Goal: Task Accomplishment & Management: Complete application form

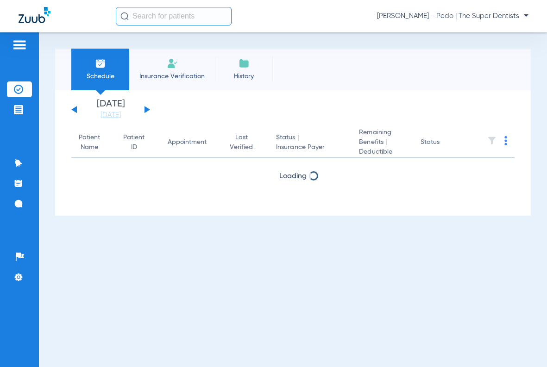
click at [184, 78] on span "Insurance Verification" at bounding box center [172, 76] width 72 height 9
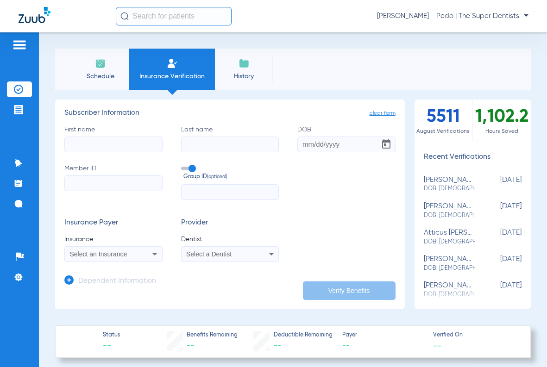
click at [132, 151] on input "First name" at bounding box center [113, 145] width 98 height 16
type input "[DEMOGRAPHIC_DATA]"
click at [207, 145] on input "Last name" at bounding box center [230, 145] width 98 height 16
type input "[PERSON_NAME]"
click at [299, 145] on input "DOB" at bounding box center [346, 145] width 98 height 16
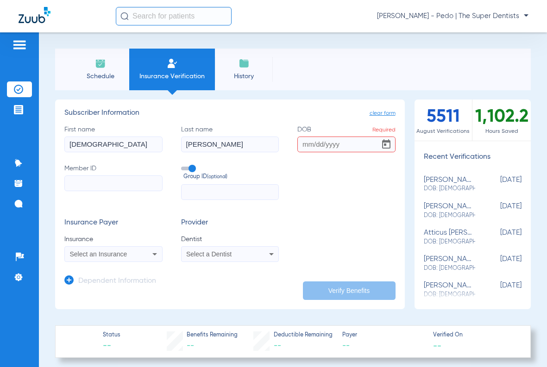
click at [303, 145] on input "DOB Required" at bounding box center [346, 145] width 98 height 16
type input "[DATE]"
click at [80, 189] on input "Member ID" at bounding box center [113, 184] width 98 height 16
paste input "1200718897"
type input "1200718897"
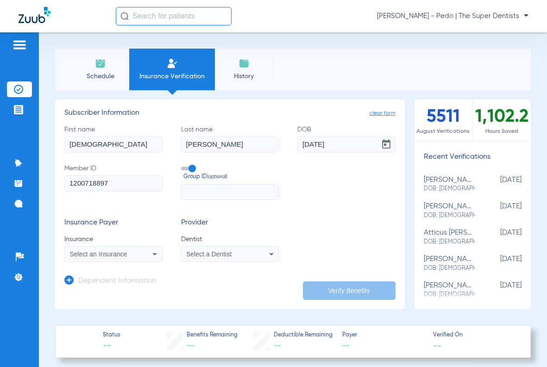
click at [115, 257] on span "Select an Insurance" at bounding box center [98, 254] width 57 height 7
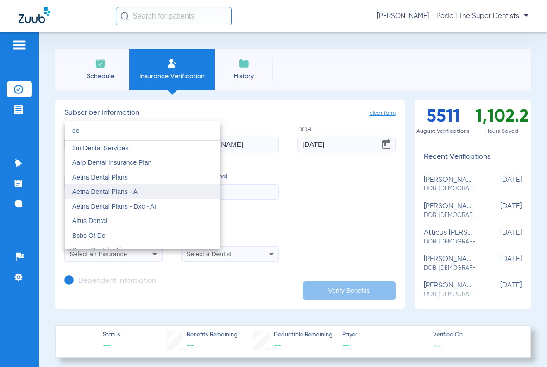
type input "del"
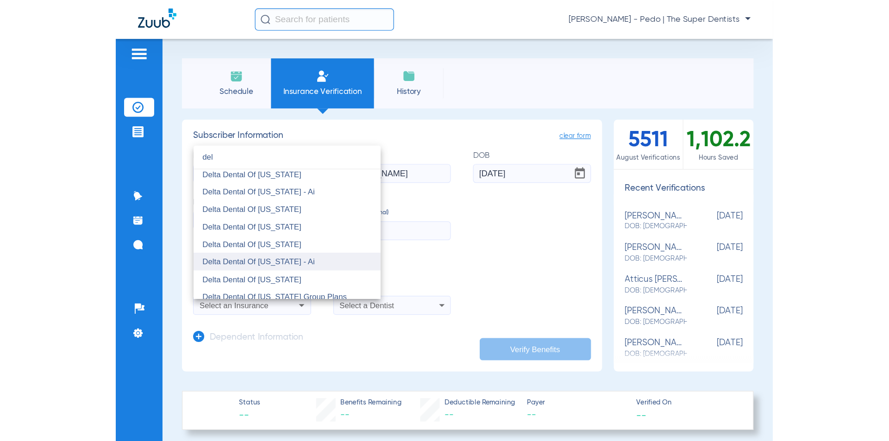
scroll to position [278, 0]
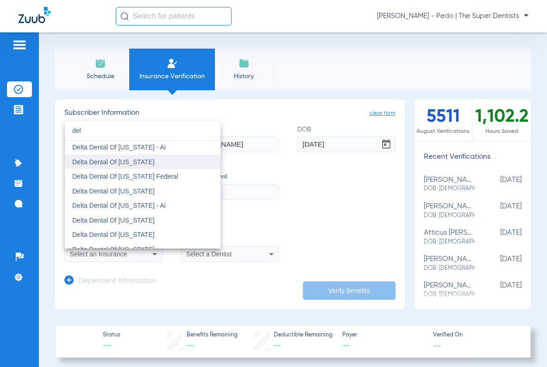
click at [138, 163] on span "Delta Dental Of [US_STATE]" at bounding box center [113, 161] width 82 height 7
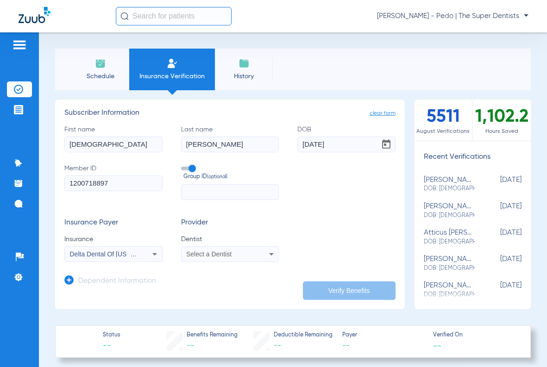
click at [216, 190] on input "text" at bounding box center [230, 192] width 98 height 16
click at [242, 261] on mat-select "Select a Dentist" at bounding box center [230, 254] width 98 height 16
click at [237, 253] on div "Select a Dentist" at bounding box center [221, 254] width 70 height 6
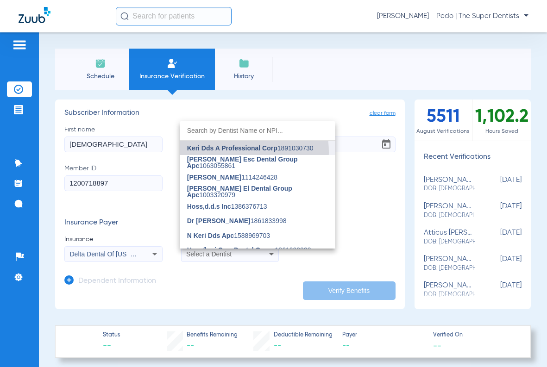
click at [220, 152] on mat-option "Keri Dds A Professional Corp 1891030730" at bounding box center [258, 148] width 156 height 15
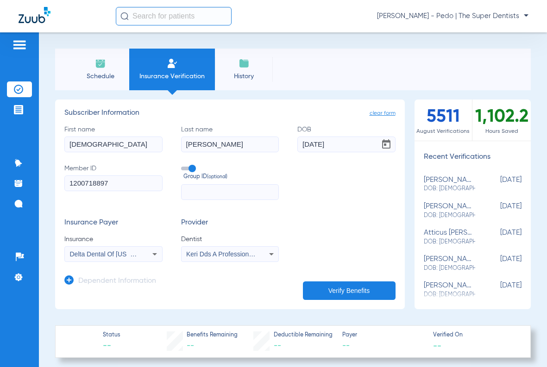
click at [333, 289] on button "Verify Benefits" at bounding box center [349, 291] width 93 height 19
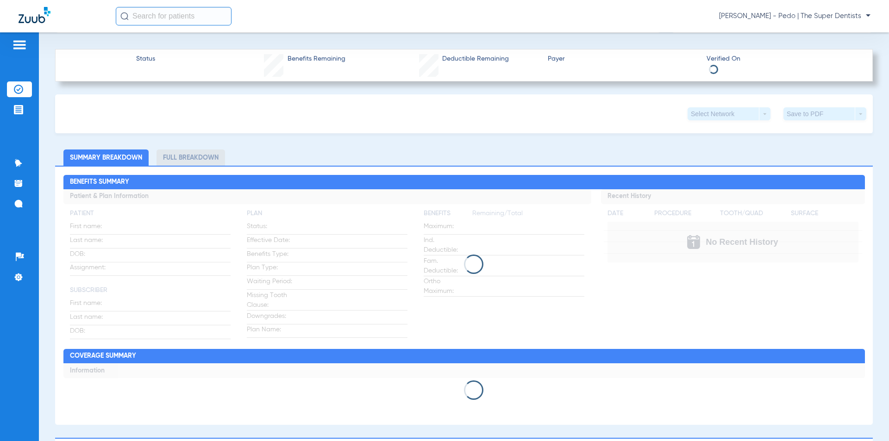
type input "[DEMOGRAPHIC_DATA]"
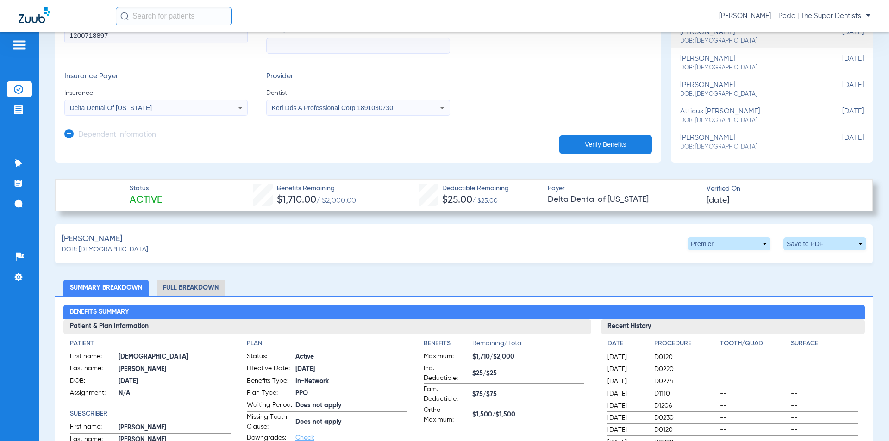
scroll to position [93, 0]
